Goal: Check status

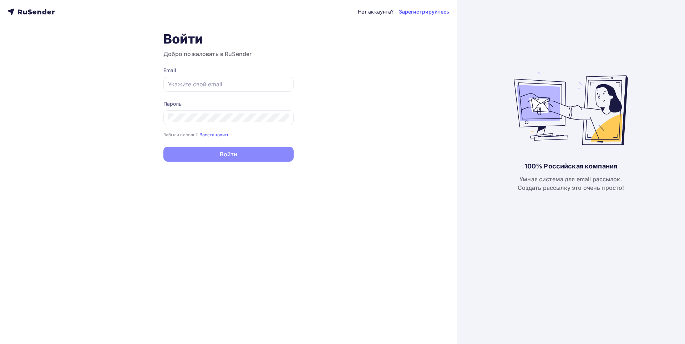
type input "[EMAIL_ADDRESS][DOMAIN_NAME]"
click at [235, 154] on button "Войти" at bounding box center [228, 154] width 130 height 15
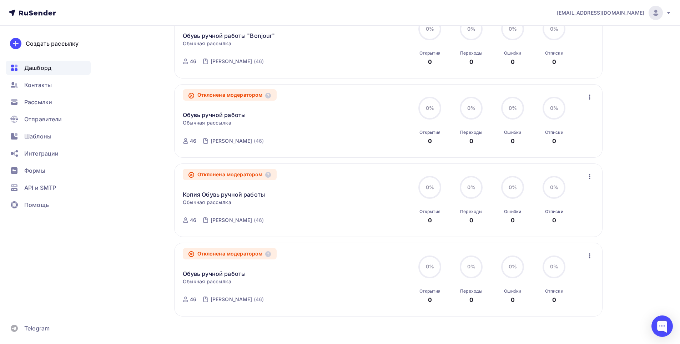
scroll to position [575, 0]
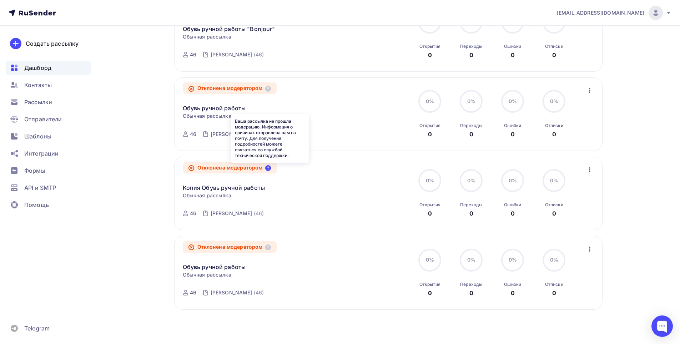
click at [268, 169] on icon at bounding box center [268, 168] width 6 height 6
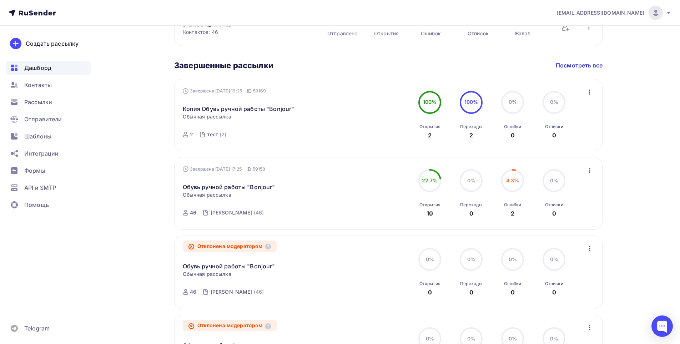
scroll to position [325, 0]
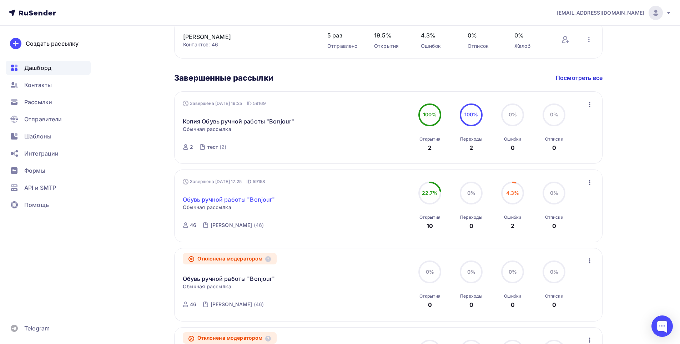
click at [252, 199] on link "Обувь ручной работы "Bonjour"" at bounding box center [229, 199] width 92 height 9
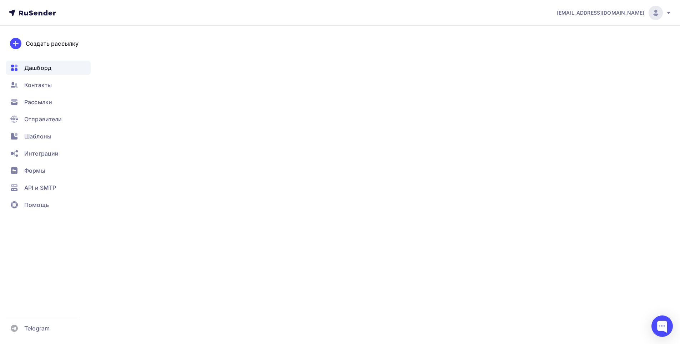
scroll to position [228, 0]
